Goal: Check status: Check status

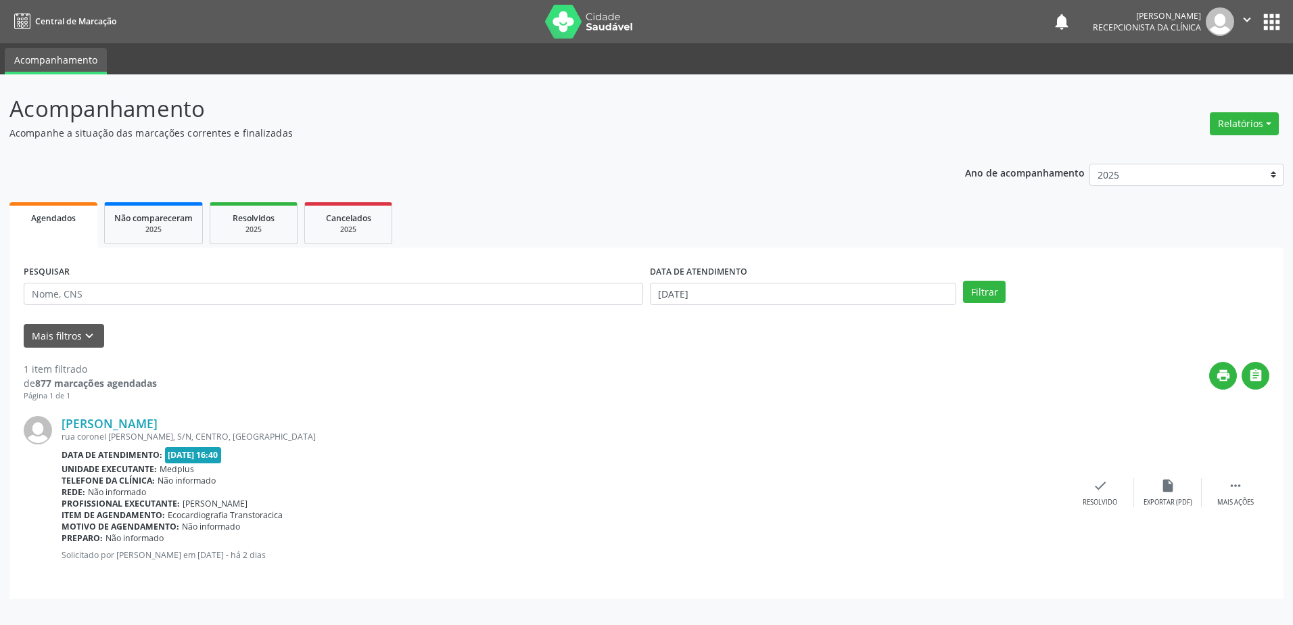
select select "8"
drag, startPoint x: 0, startPoint y: 0, endPoint x: 156, endPoint y: 420, distance: 447.8
click at [156, 420] on link "[PERSON_NAME]" at bounding box center [110, 423] width 96 height 15
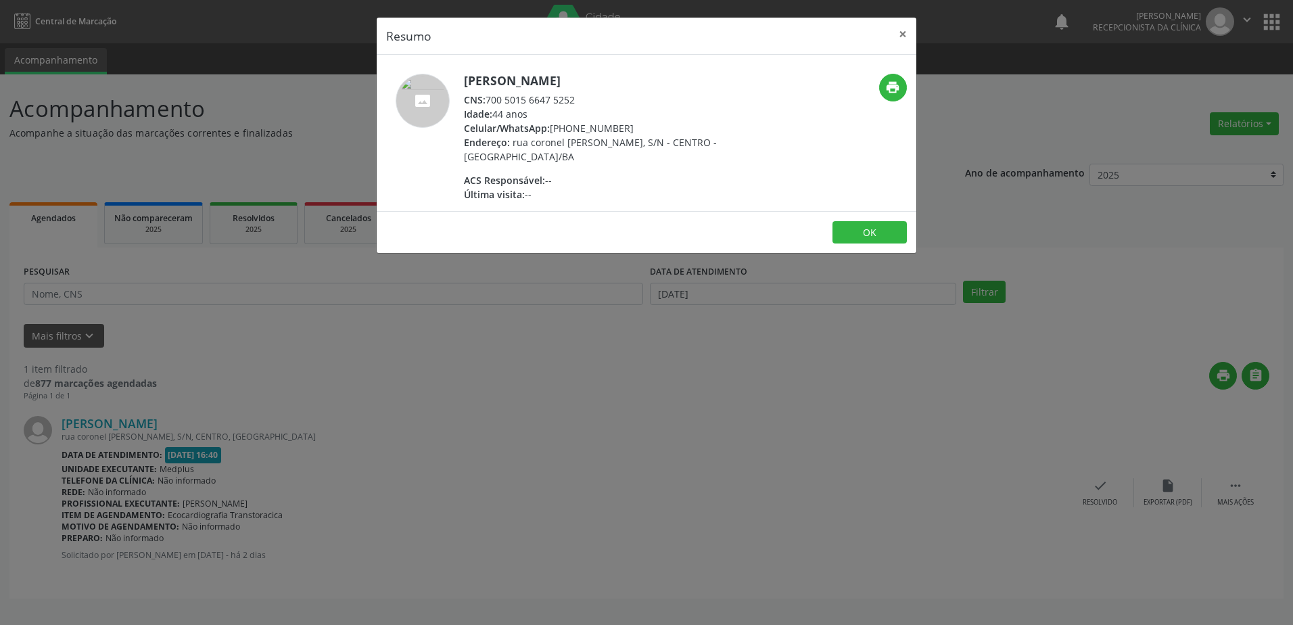
click at [540, 385] on div "Resumo × [PERSON_NAME] CNS: 700 5015 6647 5252 Idade: 44 anos Celular/WhatsApp:…" at bounding box center [646, 312] width 1293 height 625
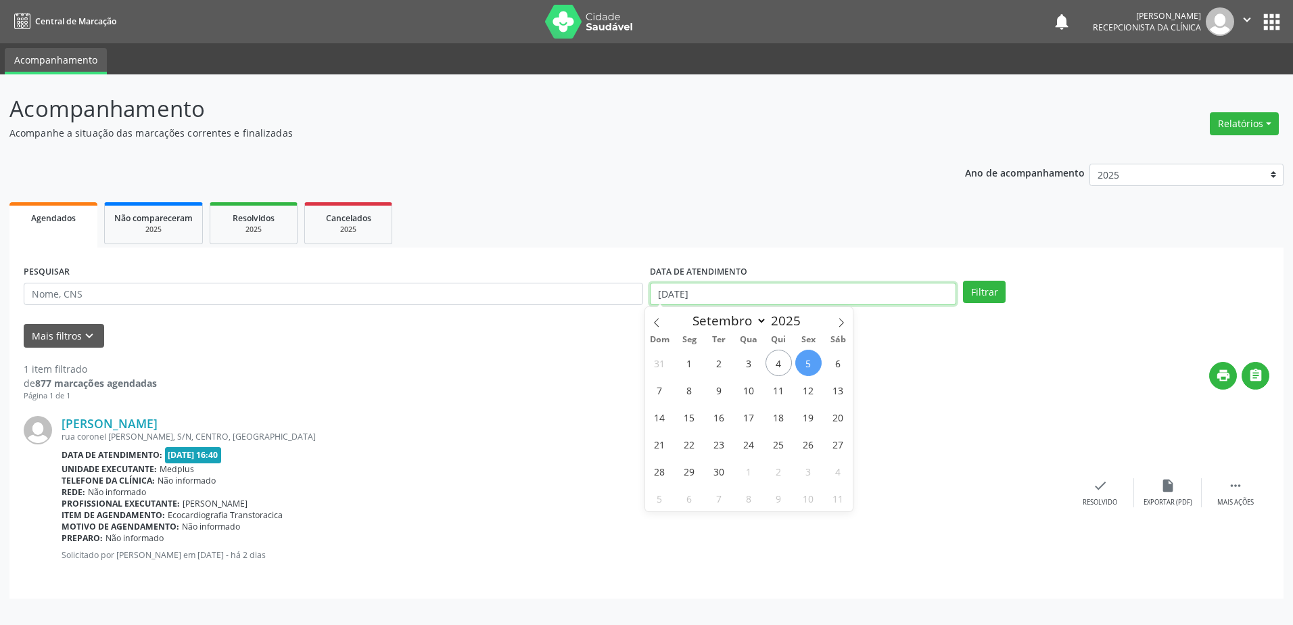
click at [765, 284] on input "[DATE]" at bounding box center [803, 294] width 306 height 23
click at [687, 396] on span "8" at bounding box center [689, 390] width 26 height 26
type input "[DATE]"
click at [687, 396] on span "8" at bounding box center [689, 390] width 26 height 26
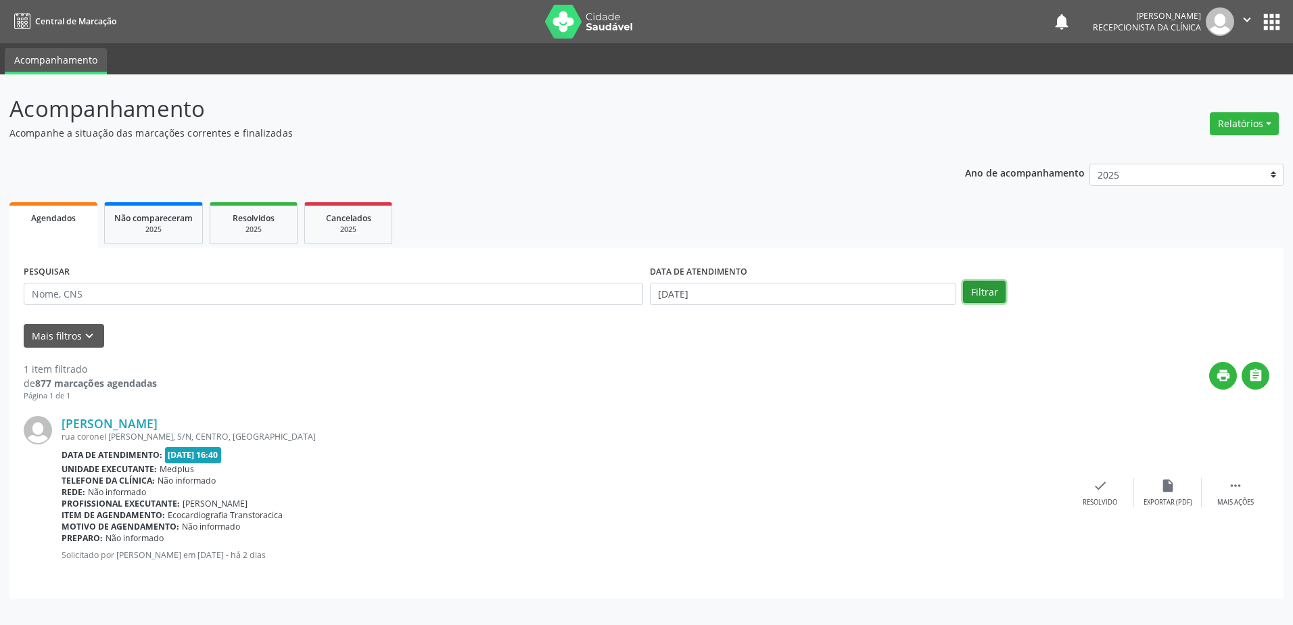
click at [992, 281] on button "Filtrar" at bounding box center [984, 292] width 43 height 23
click at [158, 420] on link "[PERSON_NAME]" at bounding box center [110, 423] width 96 height 15
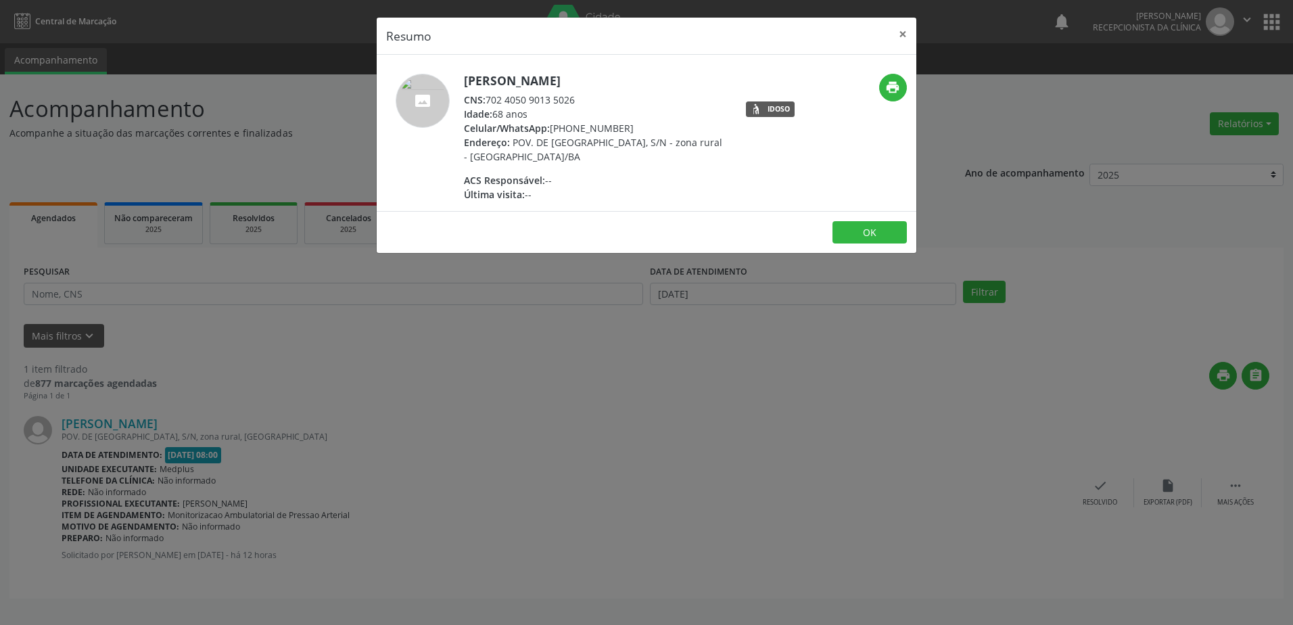
drag, startPoint x: 661, startPoint y: 326, endPoint x: 590, endPoint y: 306, distance: 73.7
click at [661, 327] on div "Resumo × [PERSON_NAME] CNS: 702 4050 9013 5026 Idade: 68 anos Celular/WhatsApp:…" at bounding box center [646, 312] width 1293 height 625
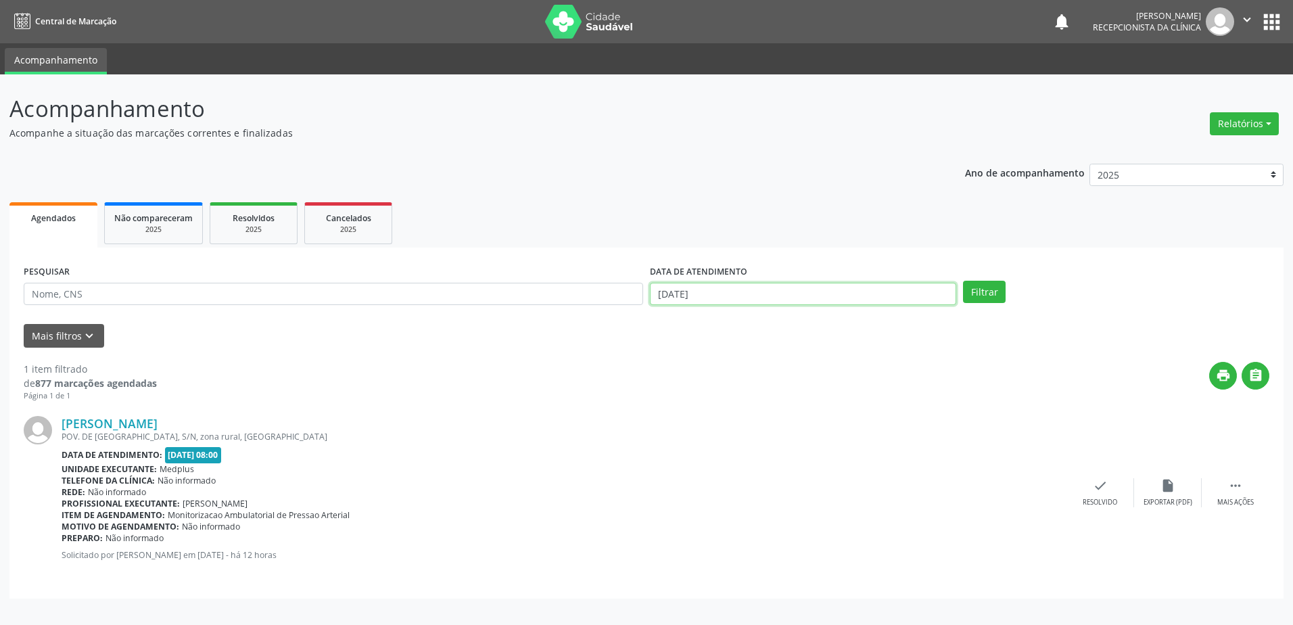
click at [709, 302] on body "Central de Marcação notifications [PERSON_NAME] Recepcionista da clínica  Conf…" at bounding box center [646, 312] width 1293 height 625
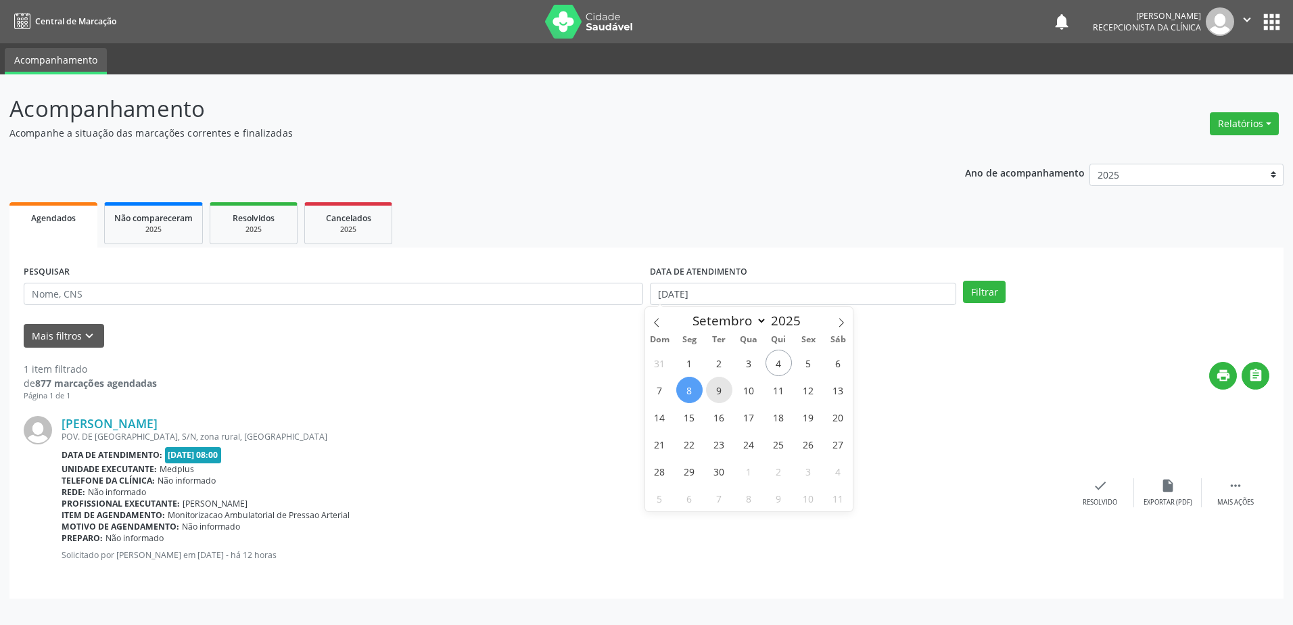
click at [720, 392] on span "9" at bounding box center [719, 390] width 26 height 26
type input "[DATE]"
click at [720, 392] on span "9" at bounding box center [719, 390] width 26 height 26
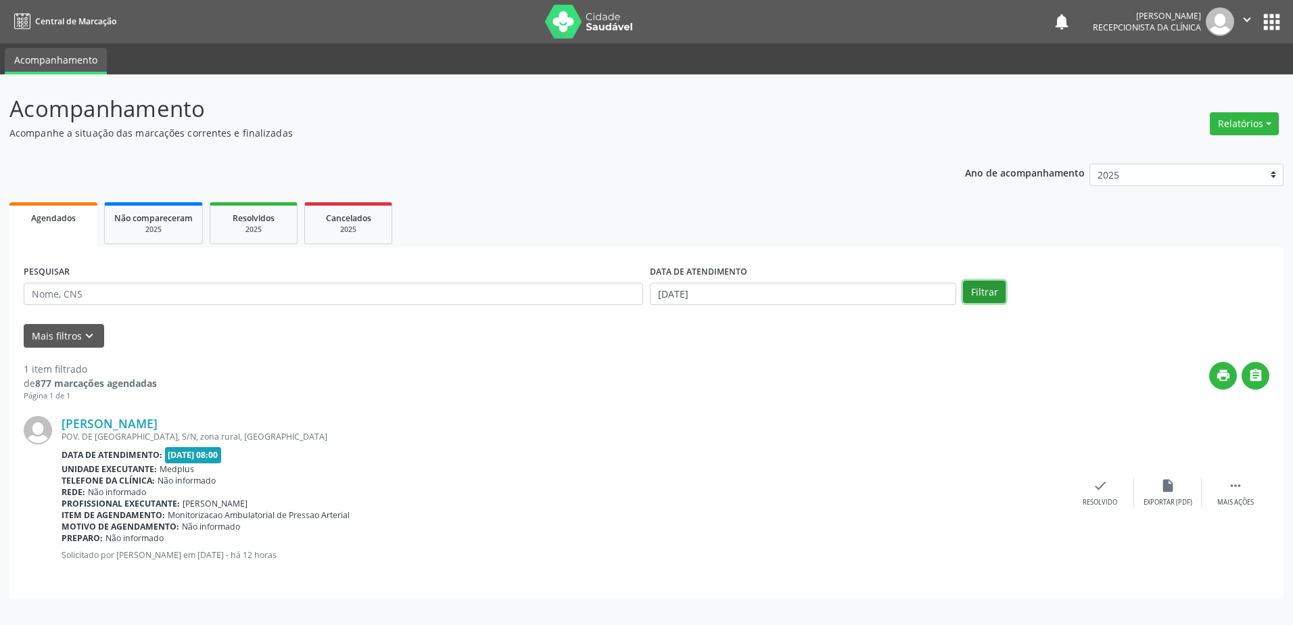
click at [987, 295] on button "Filtrar" at bounding box center [984, 292] width 43 height 23
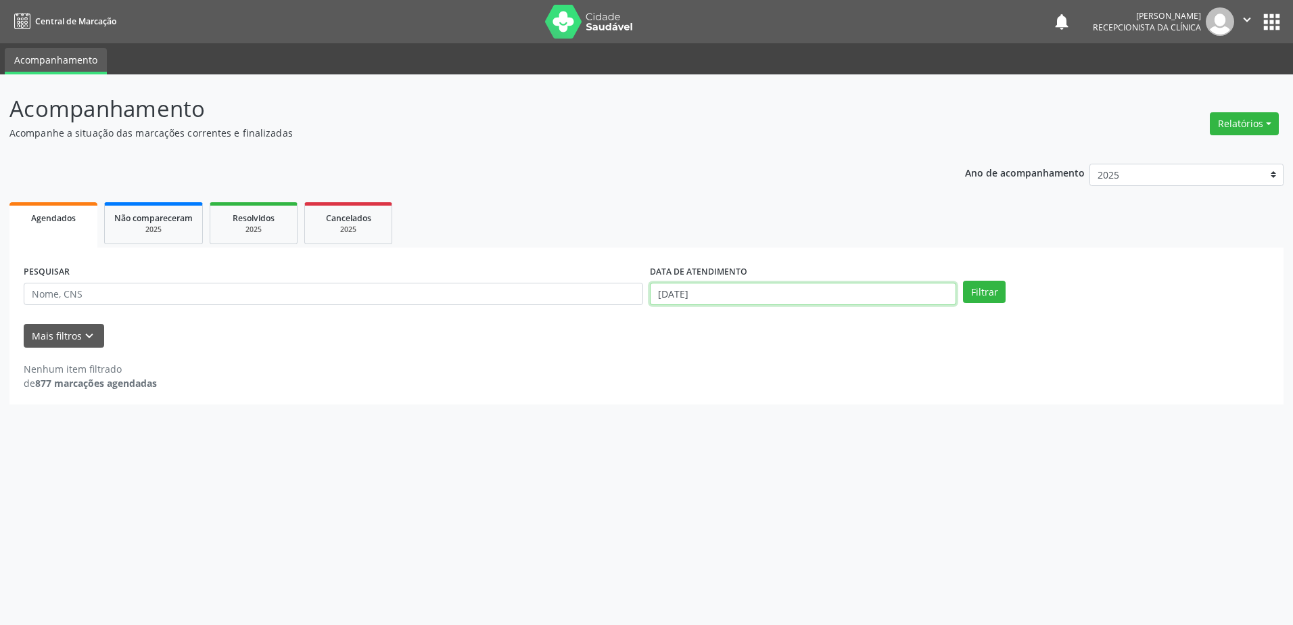
click at [692, 286] on input "[DATE]" at bounding box center [803, 294] width 306 height 23
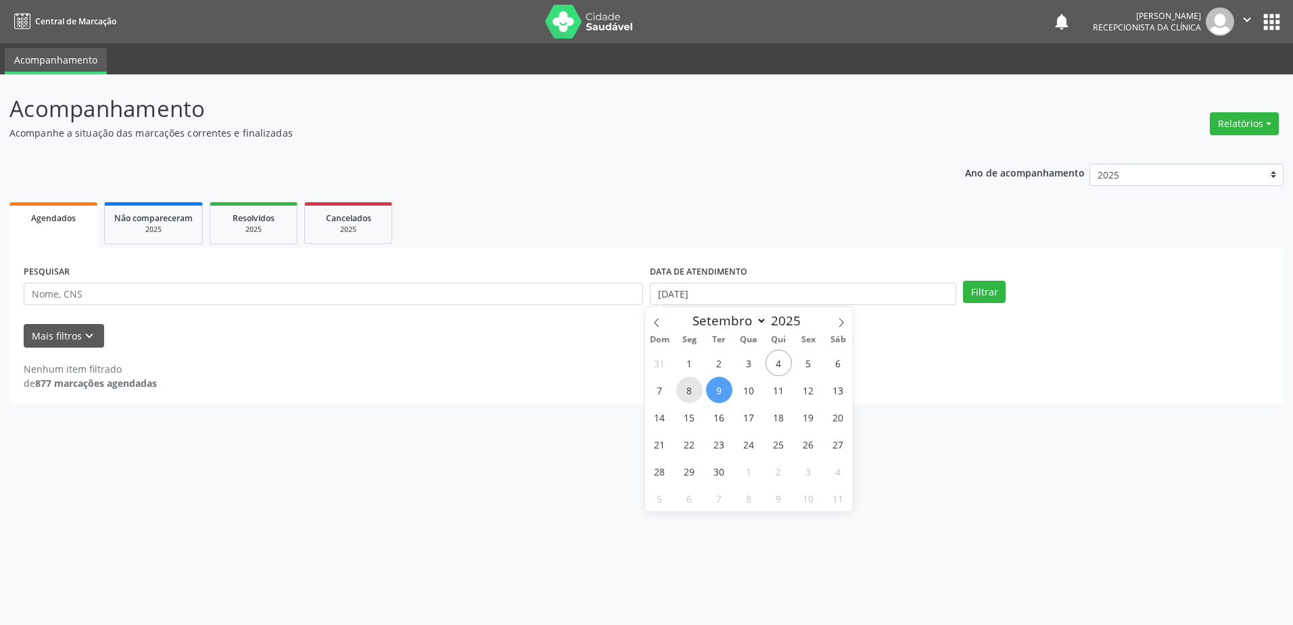
click at [692, 394] on span "8" at bounding box center [689, 390] width 26 height 26
type input "[DATE]"
click at [692, 394] on span "8" at bounding box center [689, 390] width 26 height 26
click at [969, 289] on button "Filtrar" at bounding box center [984, 292] width 43 height 23
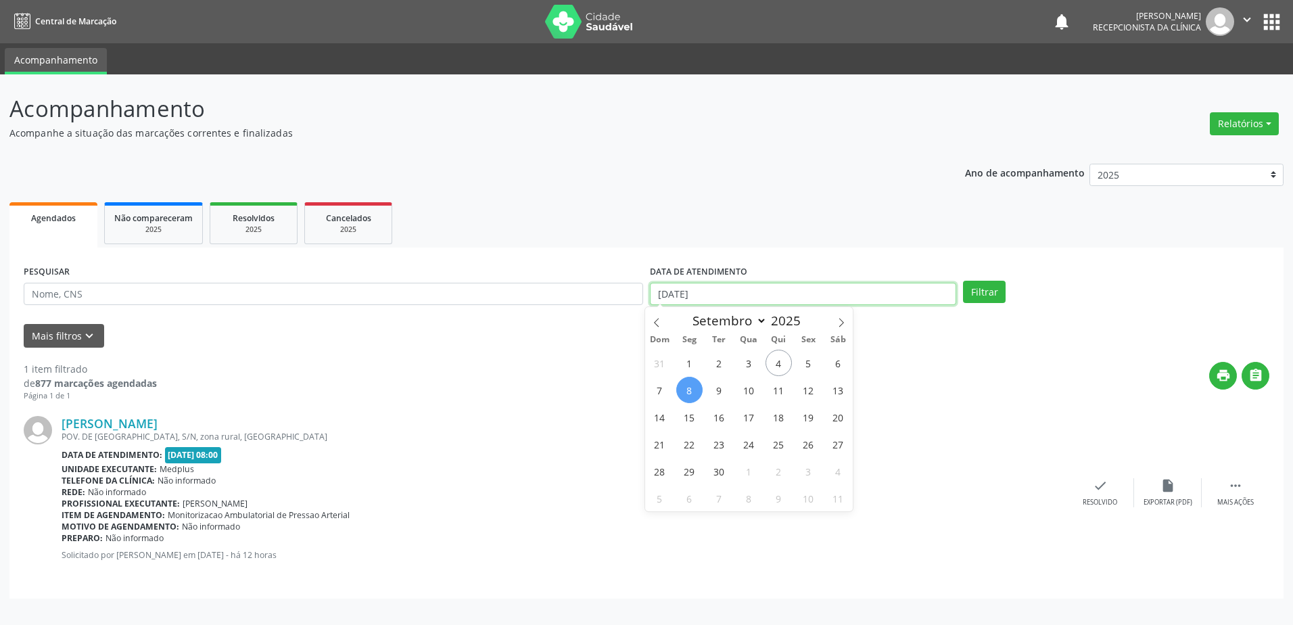
click at [774, 300] on input "[DATE]" at bounding box center [803, 294] width 306 height 23
click at [799, 364] on span "5" at bounding box center [808, 363] width 26 height 26
type input "[DATE]"
click at [799, 364] on span "5" at bounding box center [808, 363] width 26 height 26
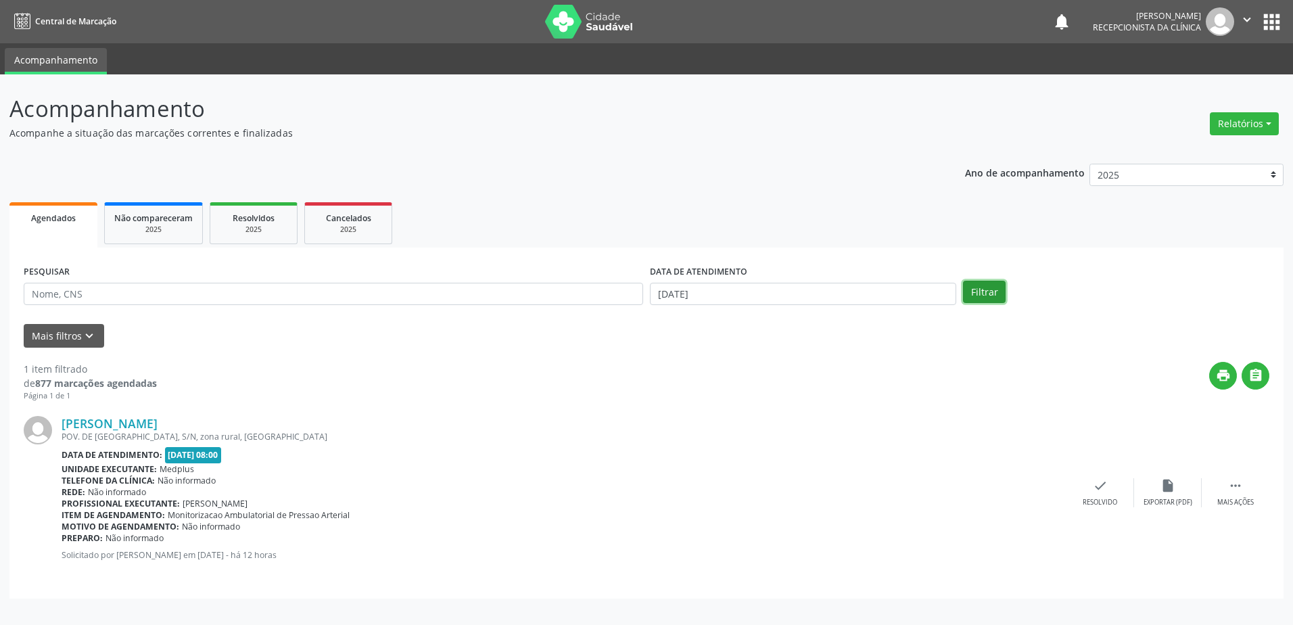
click at [969, 290] on button "Filtrar" at bounding box center [984, 292] width 43 height 23
click at [765, 299] on input "[DATE]" at bounding box center [803, 294] width 306 height 23
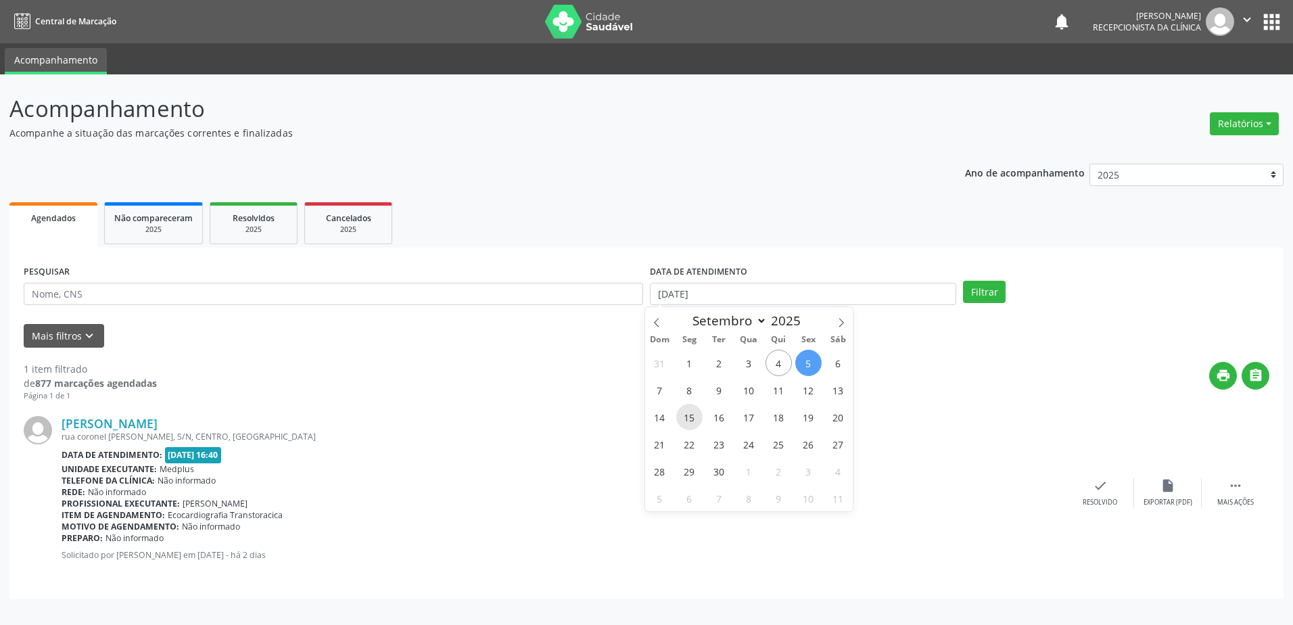
click at [700, 417] on span "15" at bounding box center [689, 417] width 26 height 26
type input "[DATE]"
click at [701, 417] on span "15" at bounding box center [689, 417] width 26 height 26
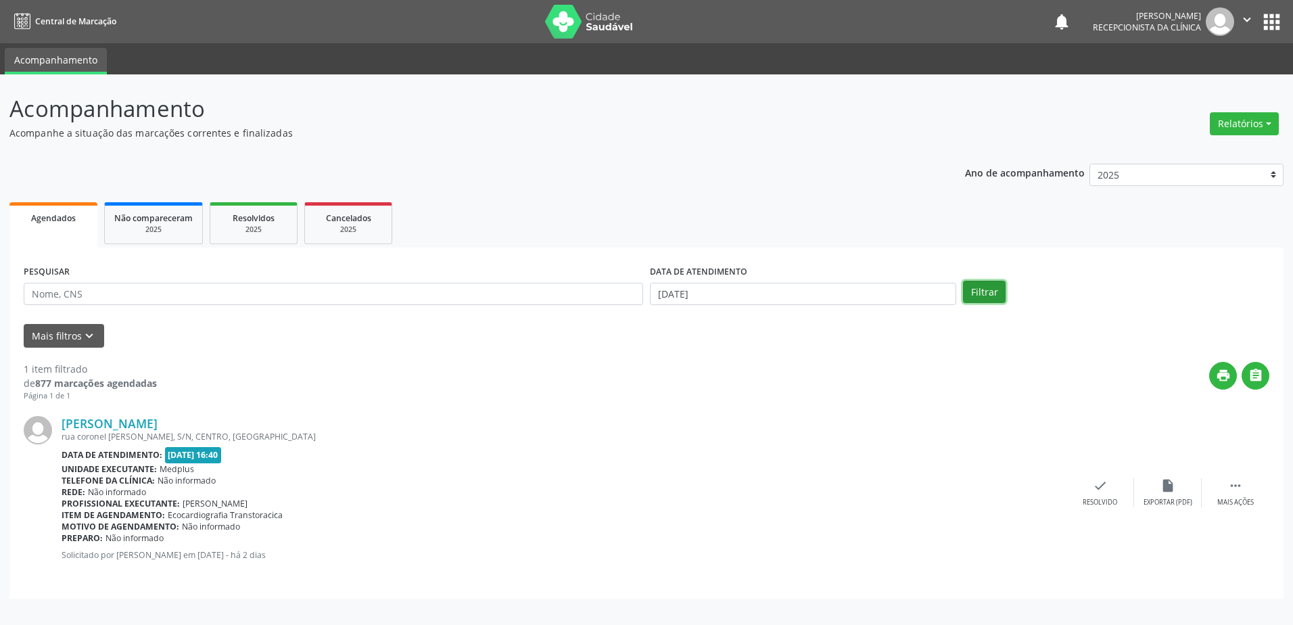
click at [964, 289] on button "Filtrar" at bounding box center [984, 292] width 43 height 23
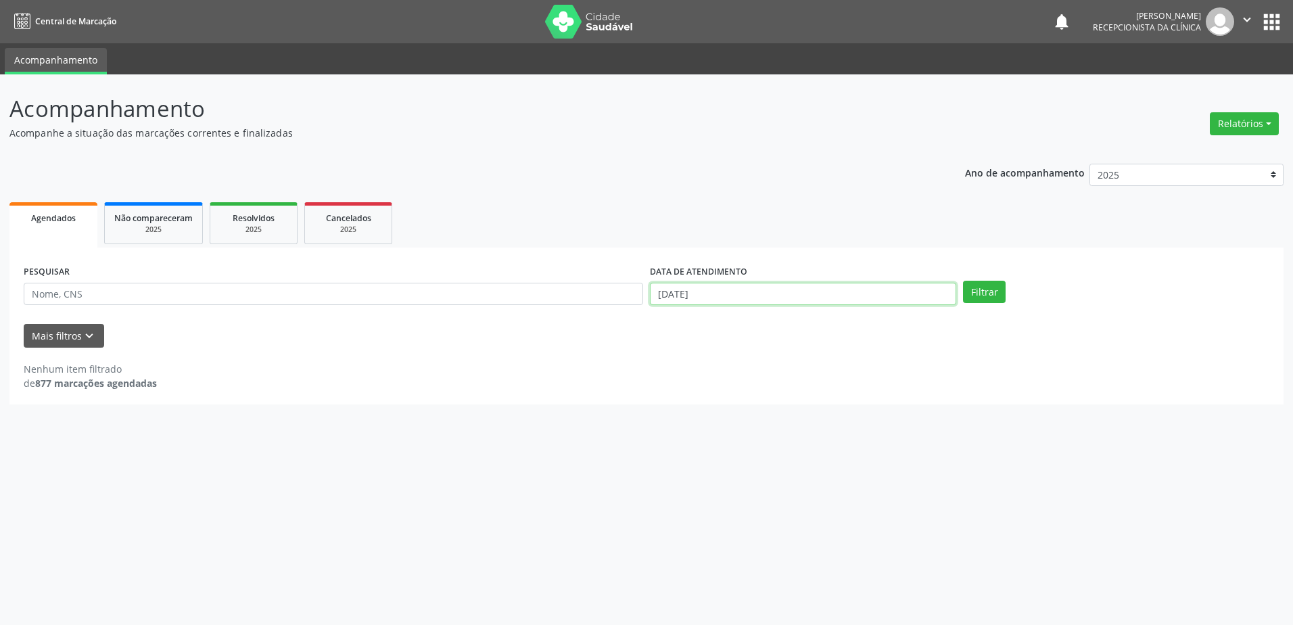
click at [694, 291] on input "[DATE]" at bounding box center [803, 294] width 306 height 23
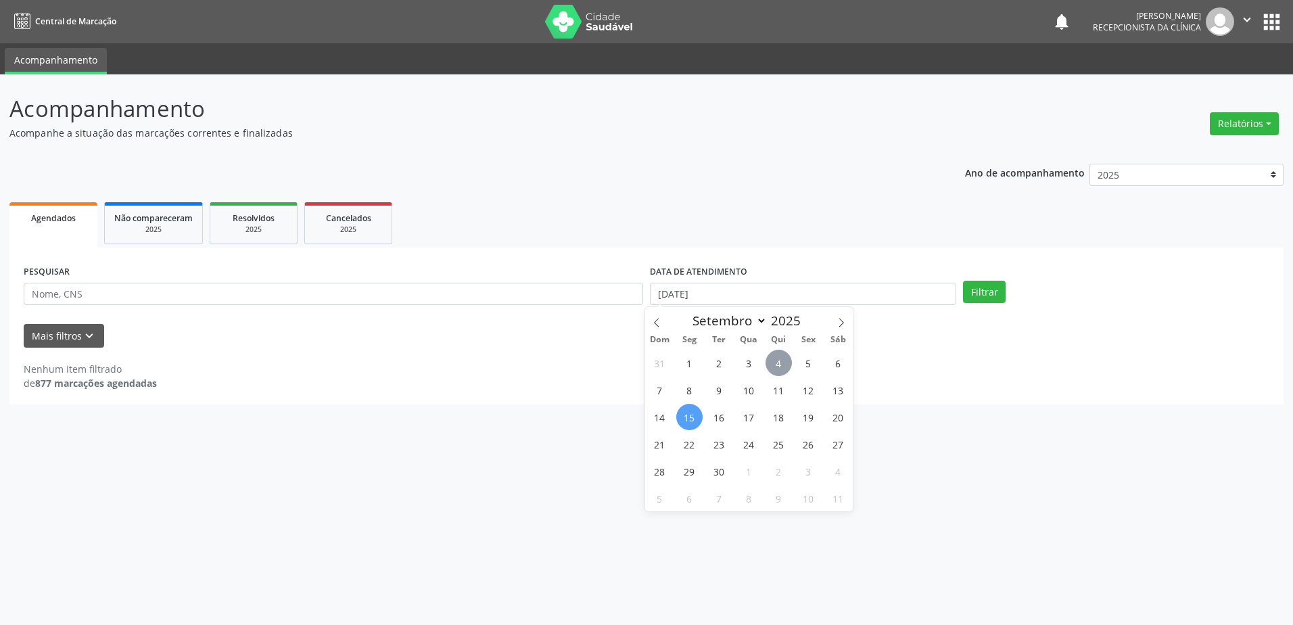
click at [776, 364] on span "4" at bounding box center [778, 363] width 26 height 26
type input "[DATE]"
click at [776, 364] on span "4" at bounding box center [778, 363] width 26 height 26
click at [989, 294] on button "Filtrar" at bounding box center [984, 292] width 43 height 23
